Goal: Find specific page/section: Find specific page/section

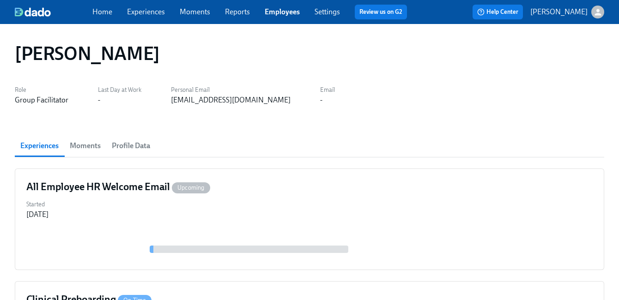
click at [278, 14] on link "Employees" at bounding box center [282, 11] width 35 height 9
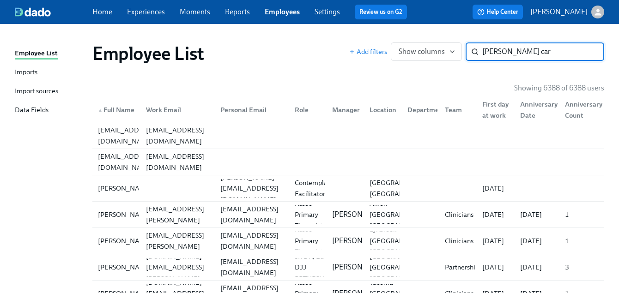
type input "[PERSON_NAME] car"
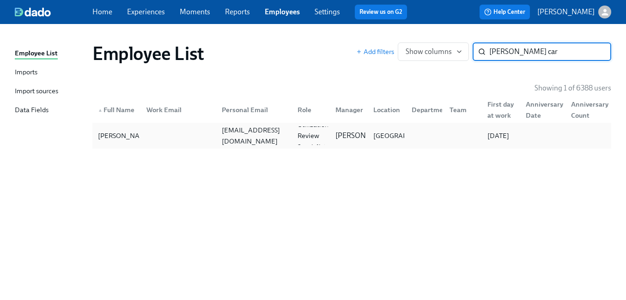
click at [211, 140] on div at bounding box center [176, 136] width 75 height 18
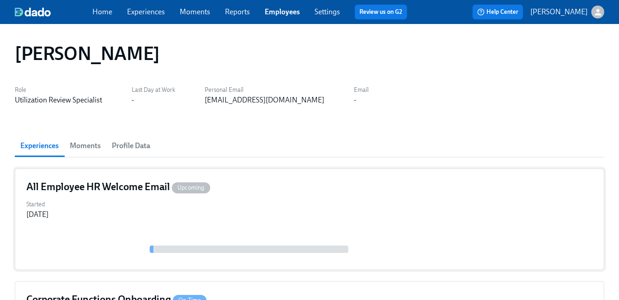
scroll to position [192, 0]
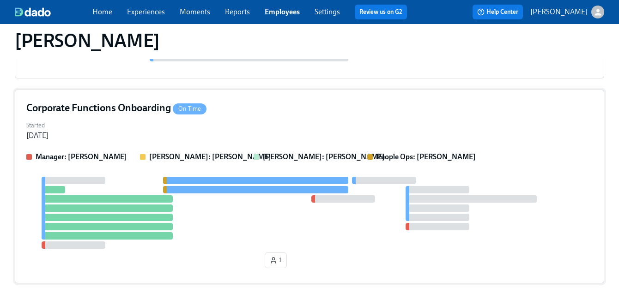
click at [304, 155] on strong "[PERSON_NAME]: [PERSON_NAME]" at bounding box center [324, 156] width 122 height 9
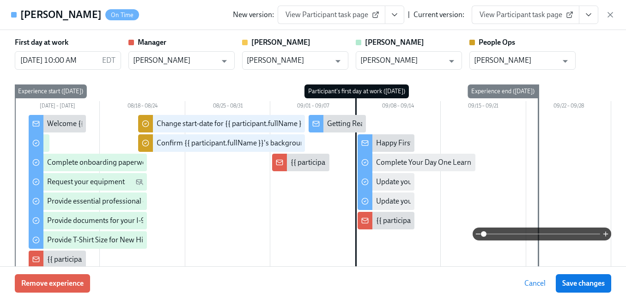
click at [587, 18] on icon "View task page" at bounding box center [588, 14] width 9 height 9
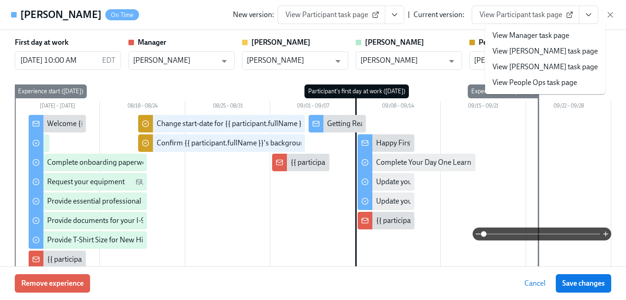
click at [542, 85] on link "View People Ops task page" at bounding box center [534, 83] width 85 height 10
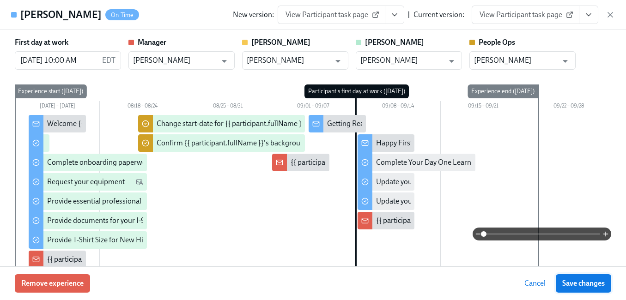
click at [576, 284] on span "Save changes" at bounding box center [583, 283] width 42 height 9
click at [610, 15] on icon "button" at bounding box center [609, 14] width 9 height 9
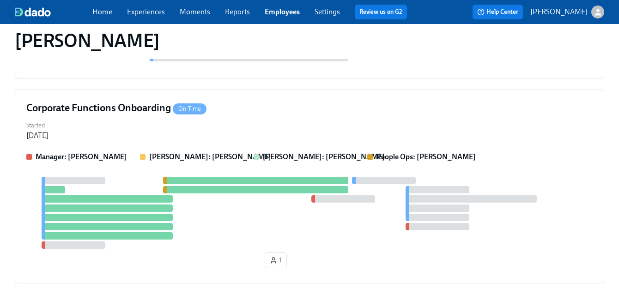
click at [273, 15] on link "Employees" at bounding box center [282, 11] width 35 height 9
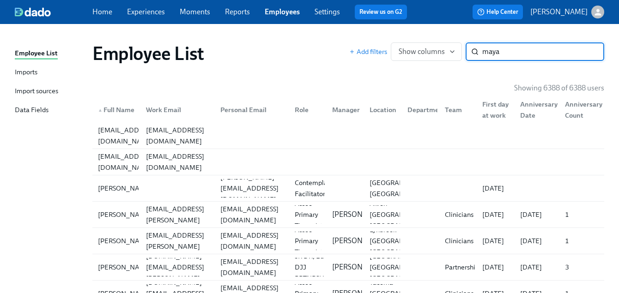
type input "maya"
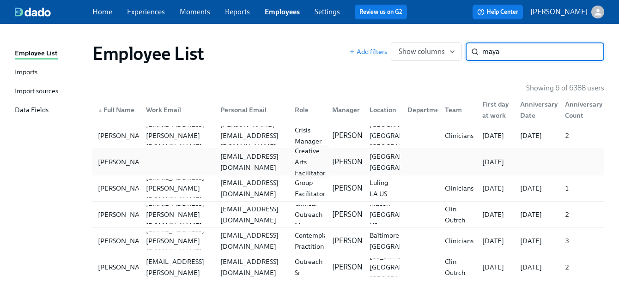
click at [320, 163] on div "Creative Arts Facilitator" at bounding box center [310, 161] width 38 height 33
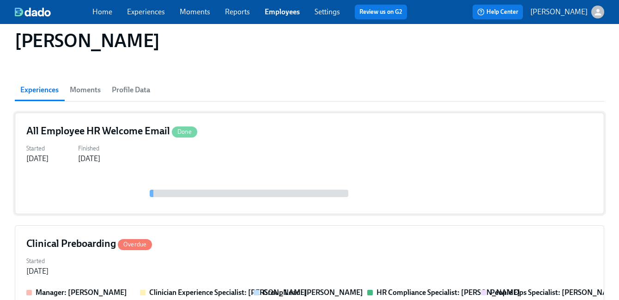
scroll to position [90, 0]
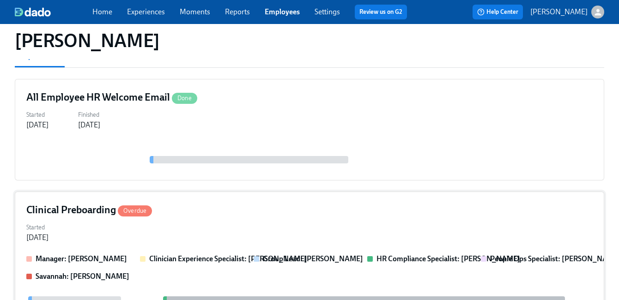
click at [274, 210] on div "Clinical Preboarding Overdue" at bounding box center [309, 210] width 566 height 14
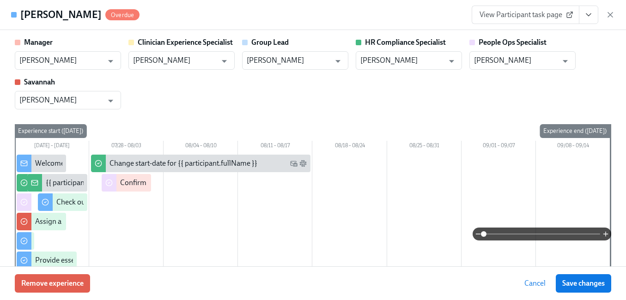
click at [589, 15] on icon "View task page" at bounding box center [588, 15] width 5 height 2
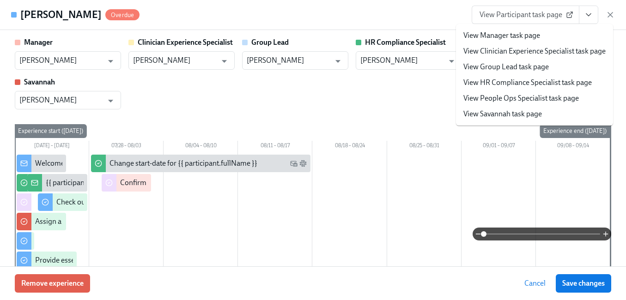
click at [531, 97] on link "View People Ops Specialist task page" at bounding box center [520, 98] width 115 height 10
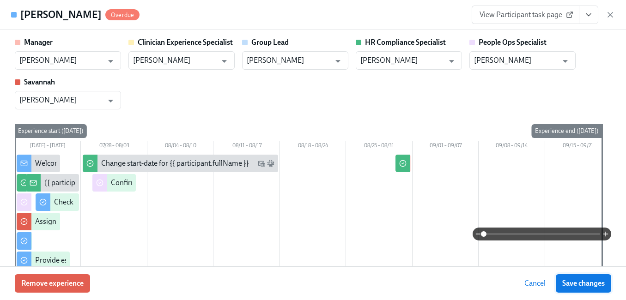
click at [586, 282] on span "Save changes" at bounding box center [583, 283] width 42 height 9
click at [610, 14] on icon "button" at bounding box center [610, 14] width 5 height 5
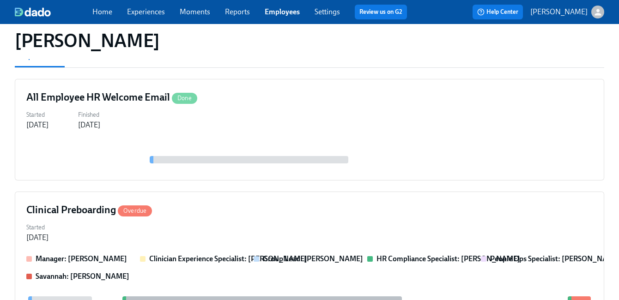
click at [284, 17] on span "Employees" at bounding box center [282, 12] width 35 height 10
click at [277, 11] on link "Employees" at bounding box center [282, 11] width 35 height 9
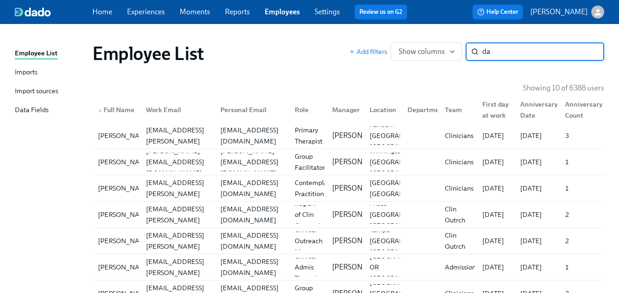
type input "d"
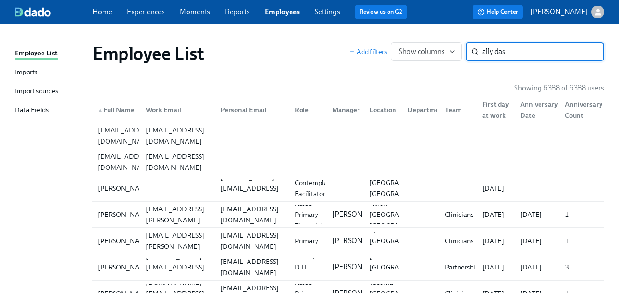
type input "ally das"
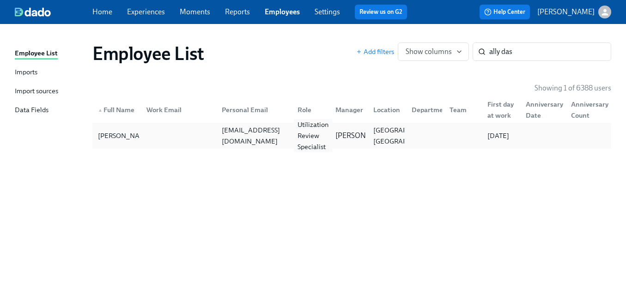
click at [312, 143] on div "Utilization Review Specialist" at bounding box center [313, 135] width 38 height 33
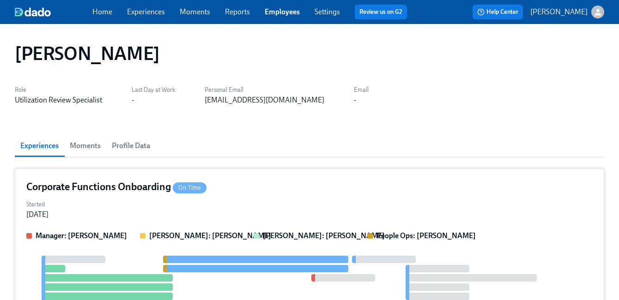
click at [266, 186] on div "Corporate Functions Onboarding On Time" at bounding box center [309, 187] width 566 height 14
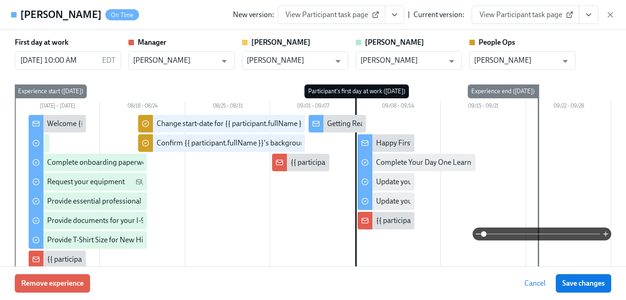
click at [588, 12] on icon "View task page" at bounding box center [588, 14] width 9 height 9
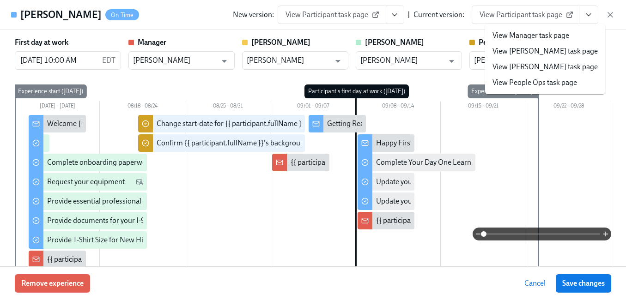
click at [533, 81] on link "View People Ops task page" at bounding box center [534, 83] width 85 height 10
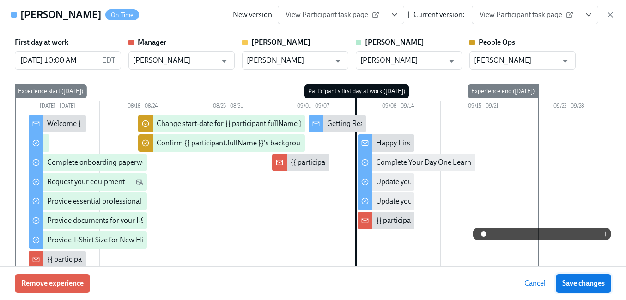
click at [574, 277] on button "Save changes" at bounding box center [583, 283] width 55 height 18
